Goal: Information Seeking & Learning: Understand process/instructions

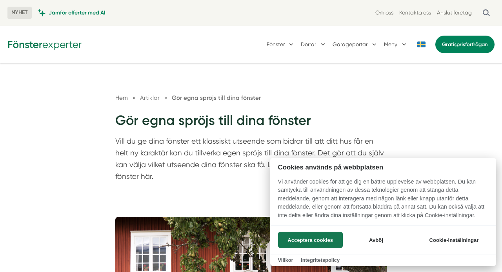
click at [440, 136] on div at bounding box center [251, 136] width 502 height 272
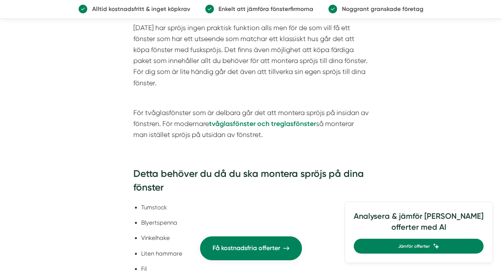
scroll to position [1308, 0]
click at [440, 134] on article "Redaktör på Fönsterexperter Publicerades: [DATE] : 17:14 Uppdaterades: [DATE] :…" at bounding box center [251, 175] width 502 height 2550
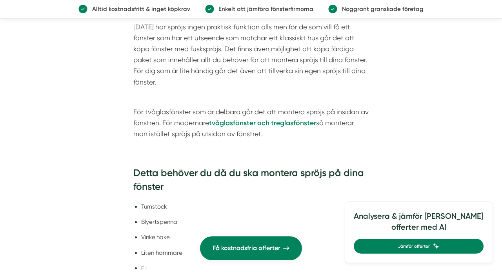
click at [440, 134] on article "Redaktör på Fönsterexperter Publicerades: [DATE] : 17:14 Uppdaterades: [DATE] :…" at bounding box center [251, 175] width 502 height 2550
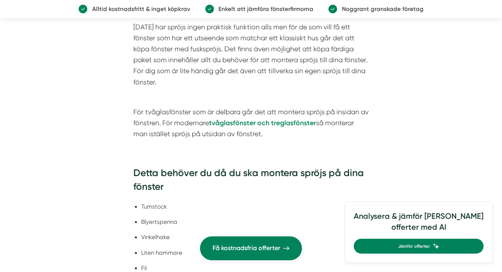
click at [440, 134] on article "Redaktör på Fönsterexperter Publicerades: [DATE] : 17:14 Uppdaterades: [DATE] :…" at bounding box center [251, 175] width 502 height 2550
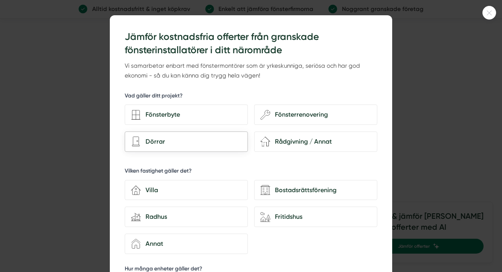
scroll to position [15, 0]
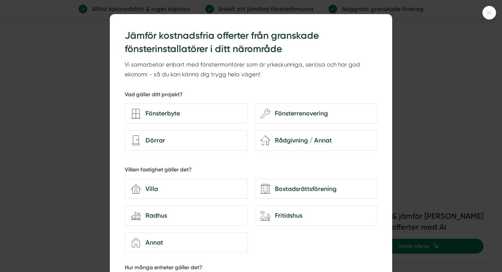
click at [488, 9] on div at bounding box center [489, 13] width 14 height 14
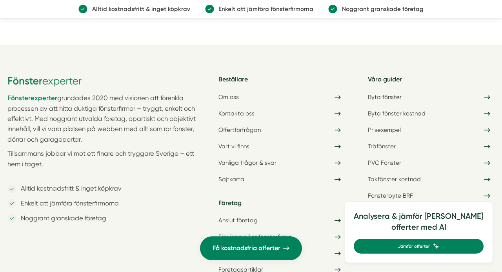
scroll to position [2712, 0]
